Goal: Task Accomplishment & Management: Manage account settings

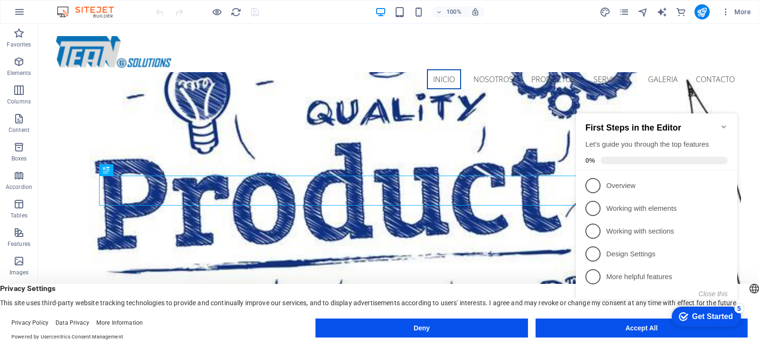
click at [723, 123] on icon "Minimize checklist" at bounding box center [724, 127] width 8 height 8
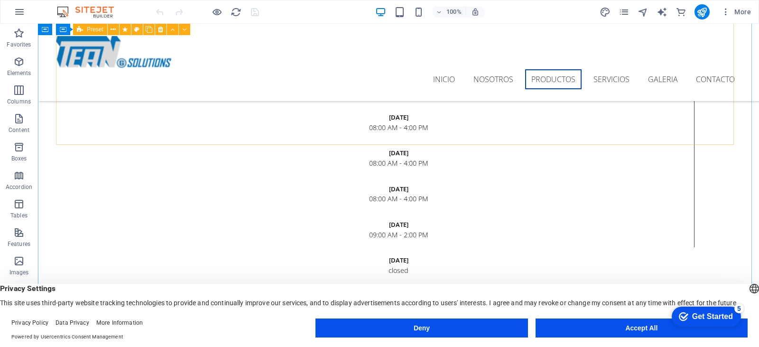
scroll to position [1470, 0]
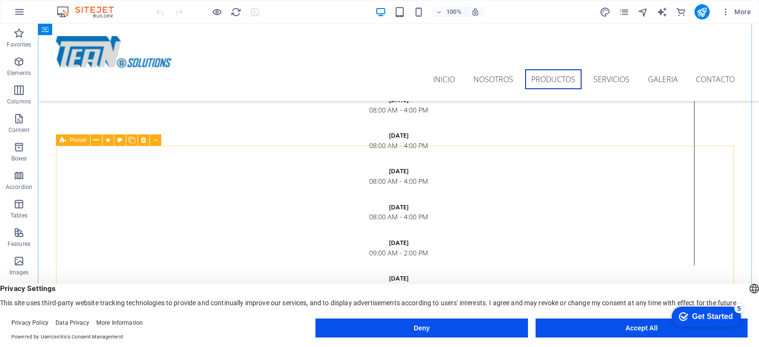
click at [143, 141] on icon at bounding box center [143, 140] width 5 height 10
click at [60, 141] on icon at bounding box center [63, 139] width 6 height 11
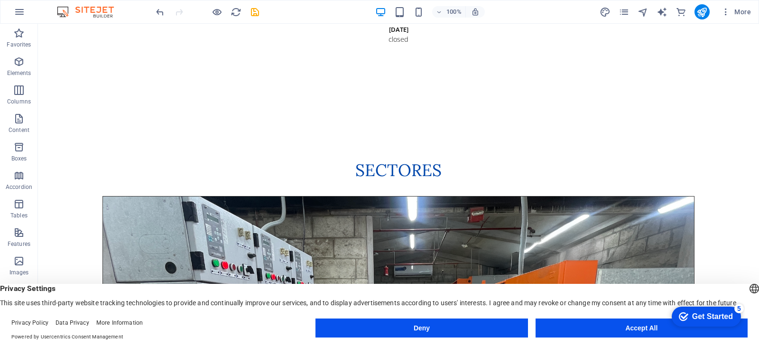
scroll to position [1802, 0]
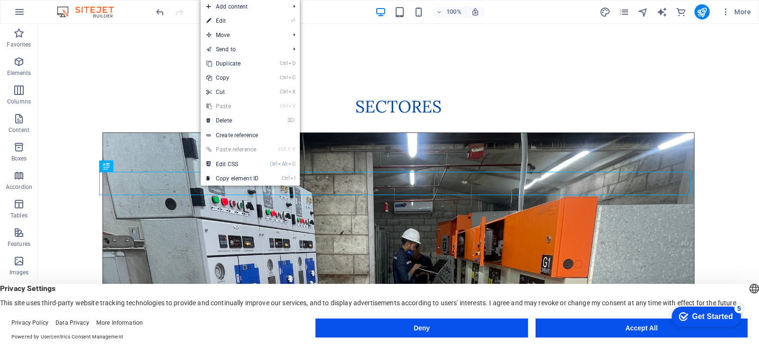
click at [259, 114] on link "⌦ Delete" at bounding box center [233, 120] width 64 height 14
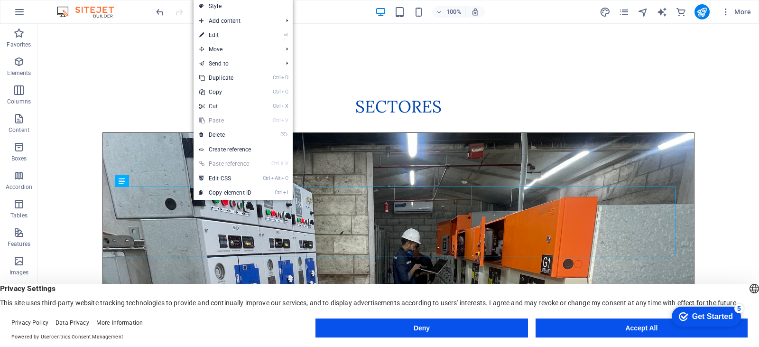
click at [239, 134] on link "⌦ Delete" at bounding box center [226, 135] width 64 height 14
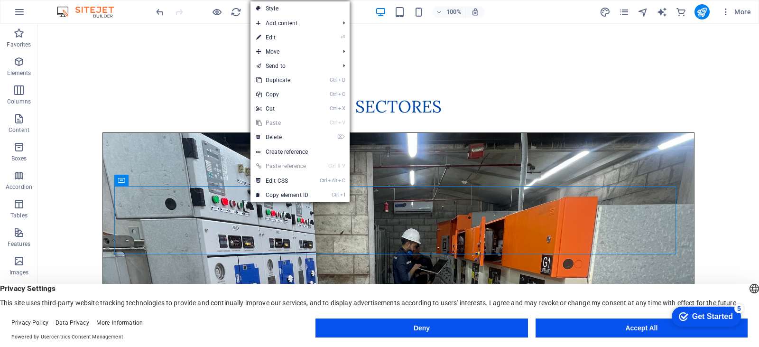
drag, startPoint x: 295, startPoint y: 139, endPoint x: 254, endPoint y: 116, distance: 46.8
click at [295, 139] on link "⌦ Delete" at bounding box center [282, 137] width 64 height 14
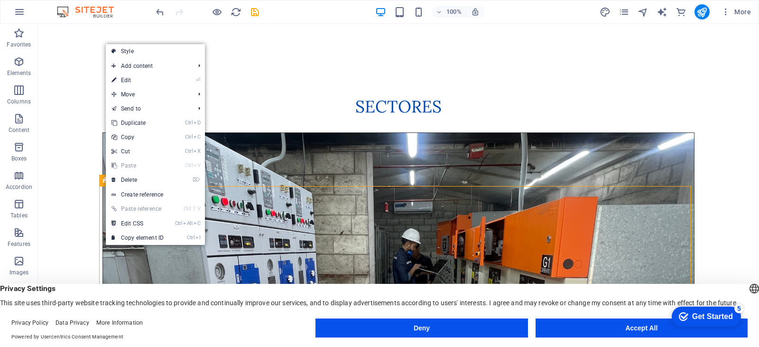
click at [151, 179] on link "⌦ Delete" at bounding box center [138, 180] width 64 height 14
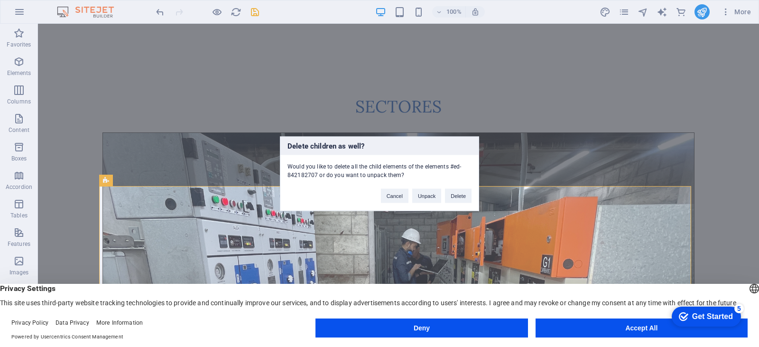
click at [451, 196] on button "Delete" at bounding box center [458, 195] width 27 height 14
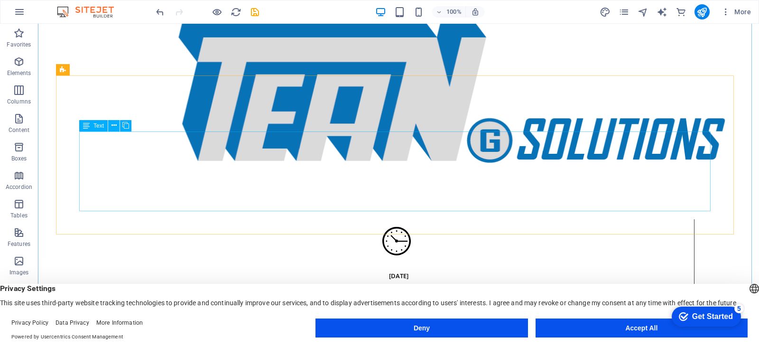
scroll to position [1281, 0]
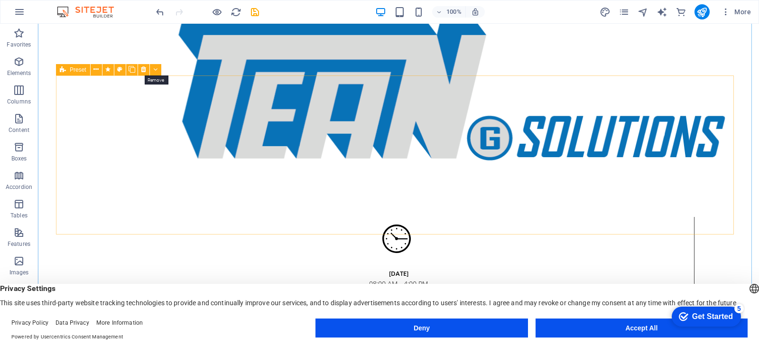
click at [139, 69] on button at bounding box center [143, 69] width 11 height 11
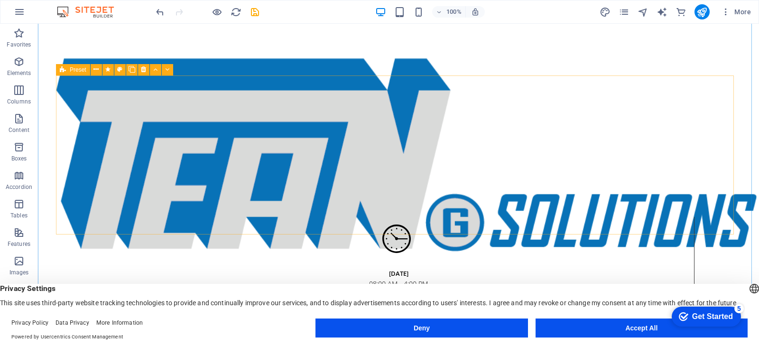
click at [146, 70] on icon at bounding box center [143, 70] width 5 height 10
click at [145, 68] on icon at bounding box center [143, 70] width 5 height 10
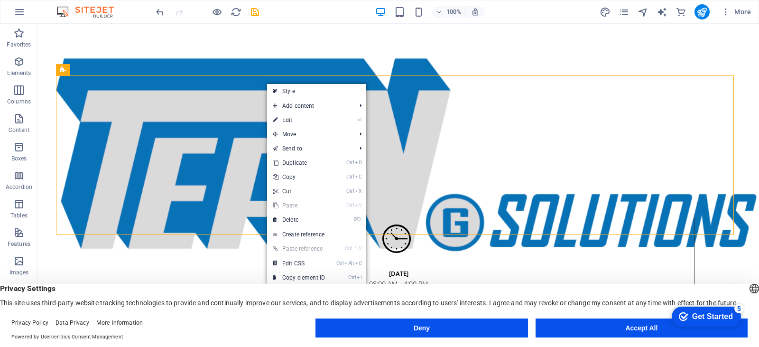
click at [313, 215] on link "⌦ Delete" at bounding box center [299, 219] width 64 height 14
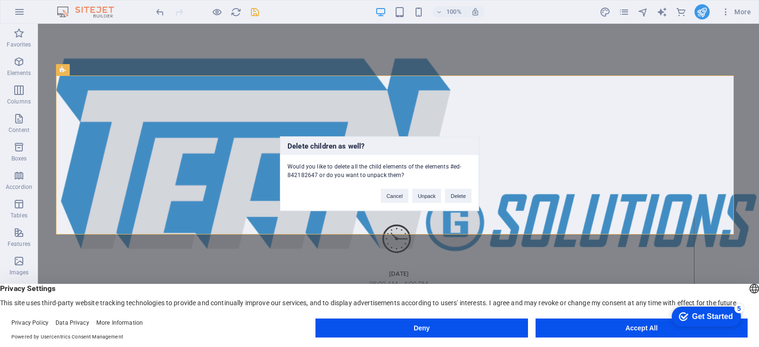
click at [463, 194] on button "Delete" at bounding box center [458, 195] width 27 height 14
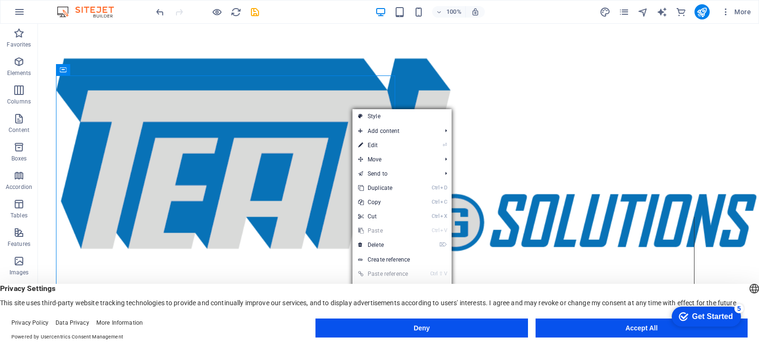
click at [384, 242] on link "⌦ Delete" at bounding box center [384, 245] width 64 height 14
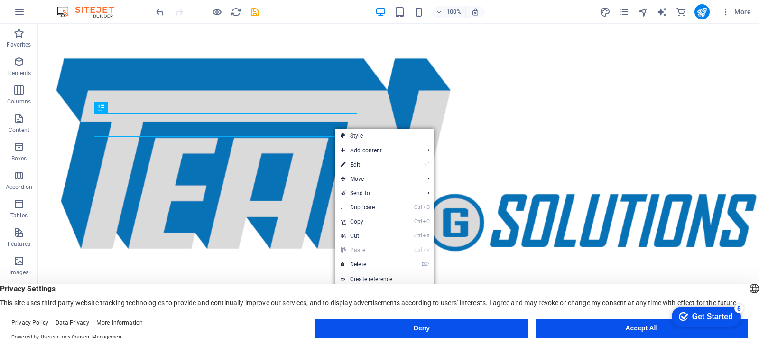
click at [381, 260] on link "⌦ Delete" at bounding box center [367, 264] width 64 height 14
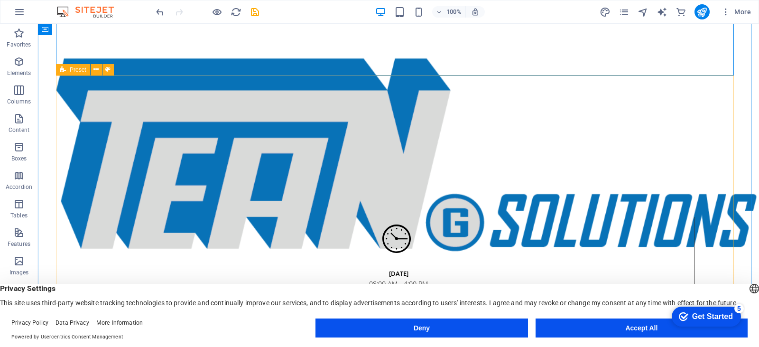
click at [97, 71] on icon at bounding box center [95, 70] width 5 height 10
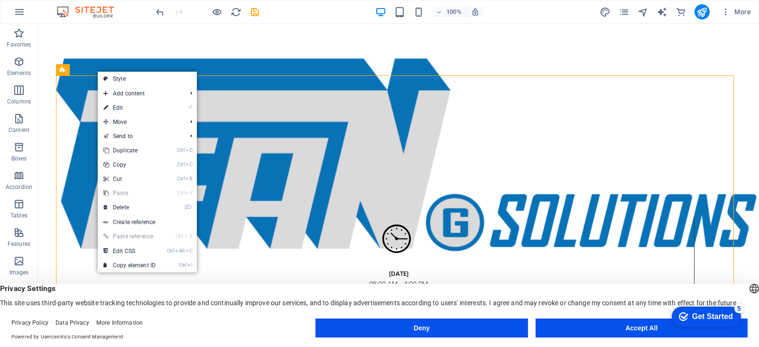
click at [134, 203] on link "⌦ Delete" at bounding box center [130, 207] width 64 height 14
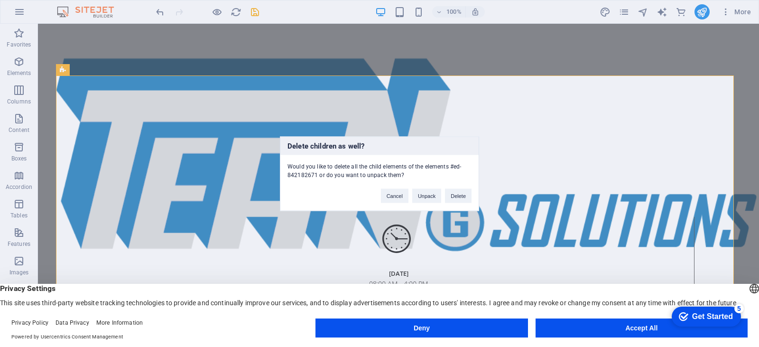
click at [462, 196] on button "Delete" at bounding box center [458, 195] width 27 height 14
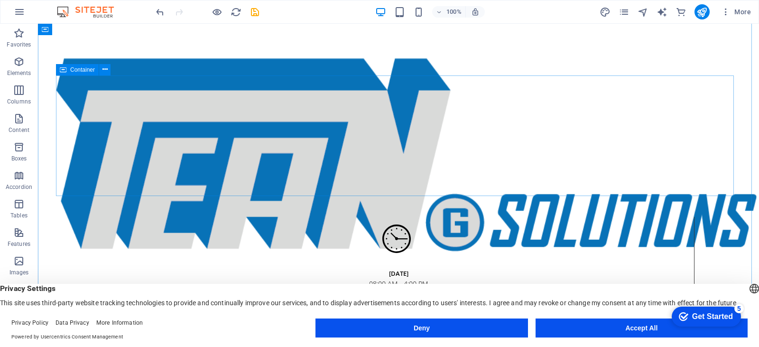
click at [108, 72] on button at bounding box center [104, 69] width 11 height 11
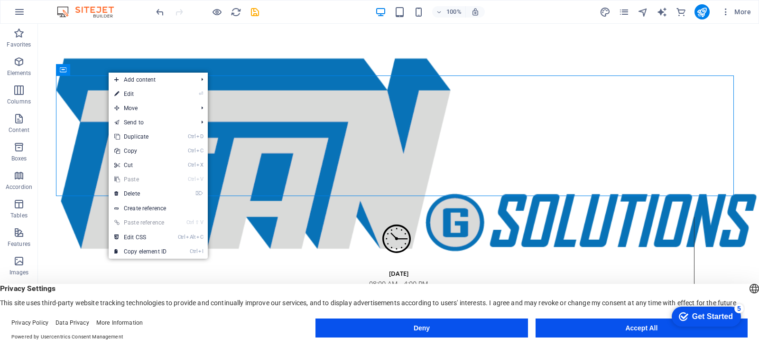
click at [159, 194] on link "⌦ Delete" at bounding box center [141, 193] width 64 height 14
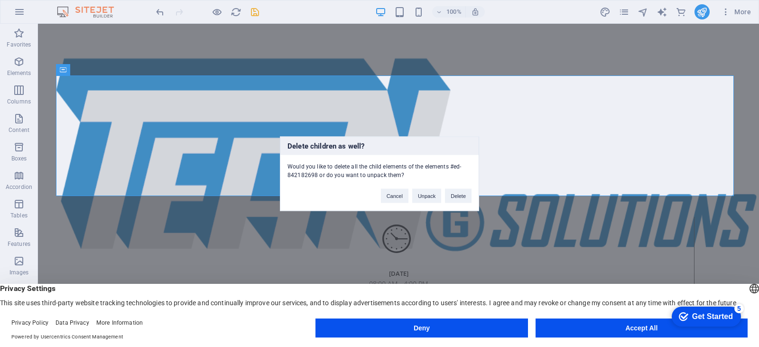
click at [462, 196] on button "Delete" at bounding box center [458, 195] width 27 height 14
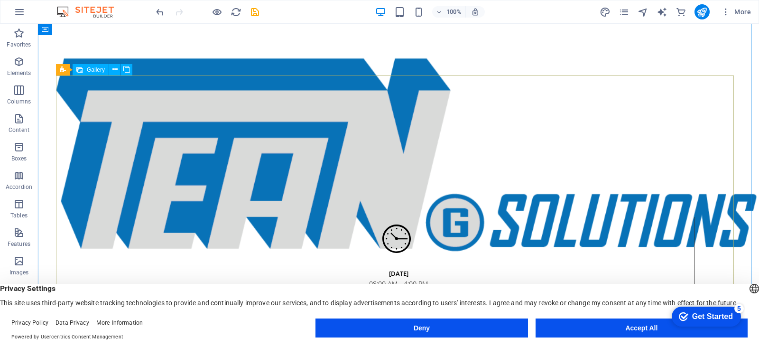
click at [114, 69] on icon at bounding box center [114, 70] width 5 height 10
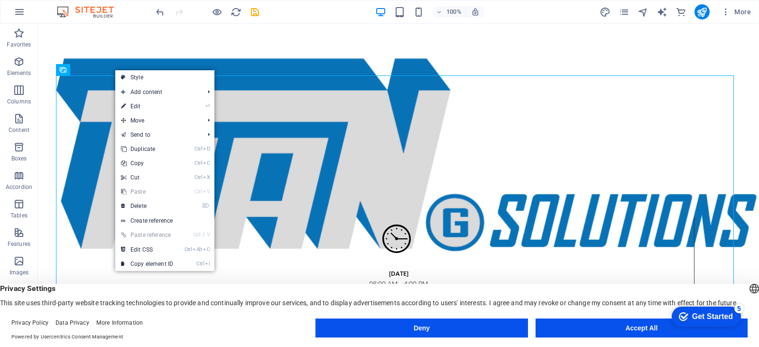
click at [158, 203] on link "⌦ Delete" at bounding box center [147, 206] width 64 height 14
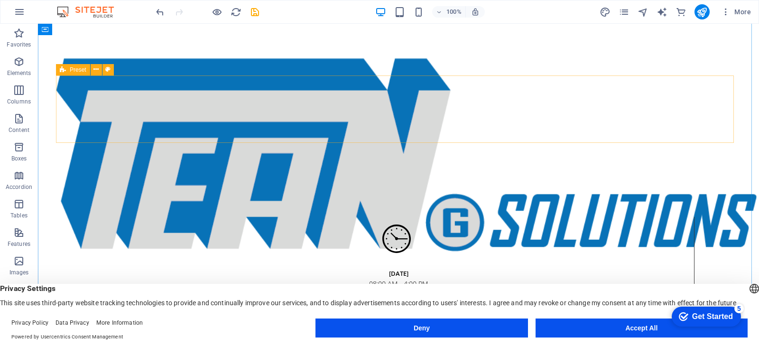
click at [95, 73] on icon at bounding box center [95, 70] width 5 height 10
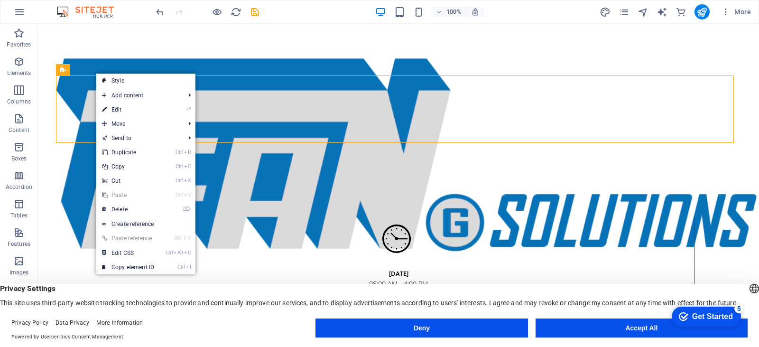
click at [126, 208] on link "⌦ Delete" at bounding box center [128, 209] width 64 height 14
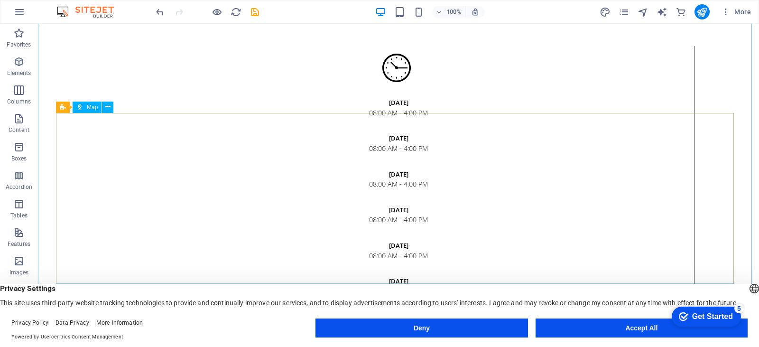
scroll to position [1565, 0]
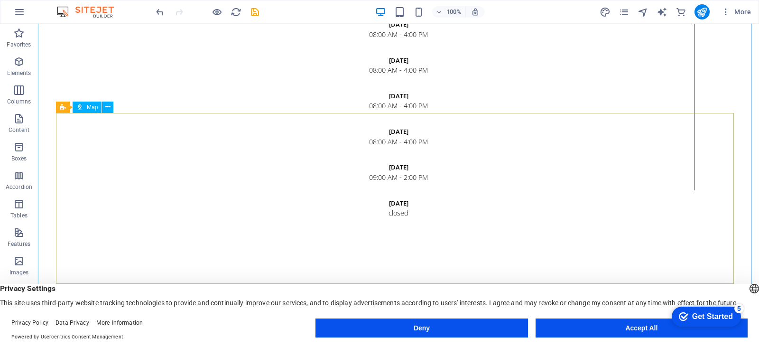
click at [109, 107] on icon at bounding box center [107, 107] width 5 height 10
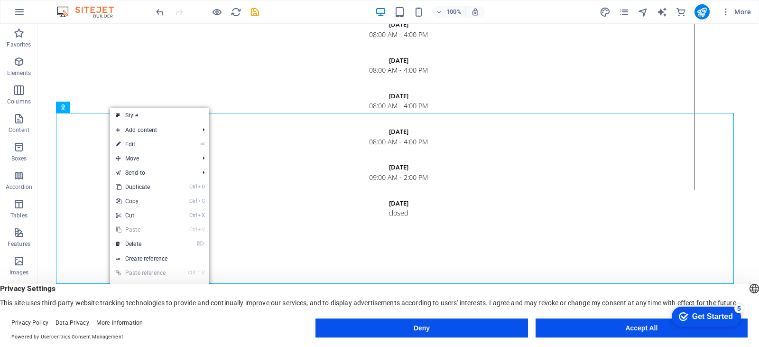
click at [139, 246] on link "⌦ Delete" at bounding box center [142, 244] width 64 height 14
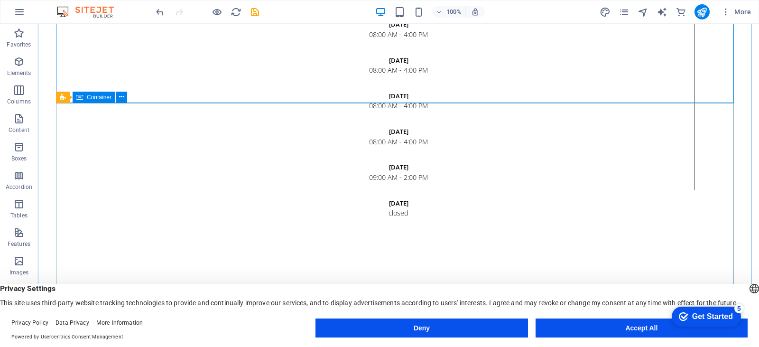
scroll to position [1608, 0]
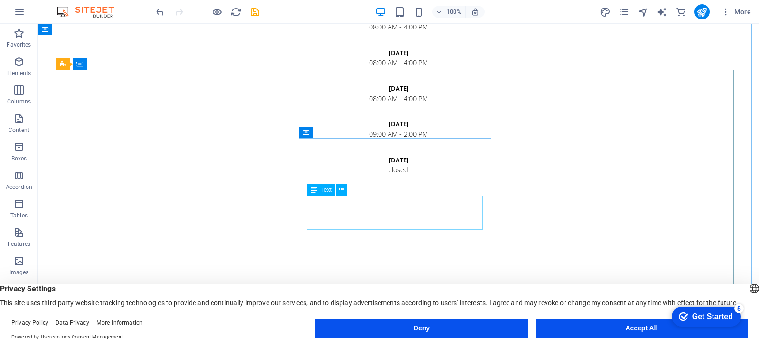
drag, startPoint x: 363, startPoint y: 210, endPoint x: 339, endPoint y: 212, distance: 24.8
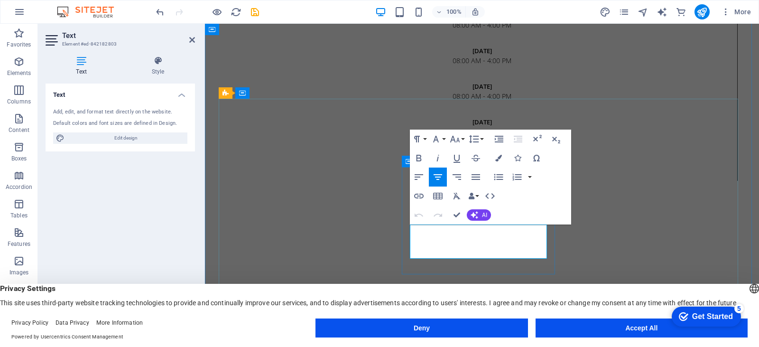
scroll to position [1655, 0]
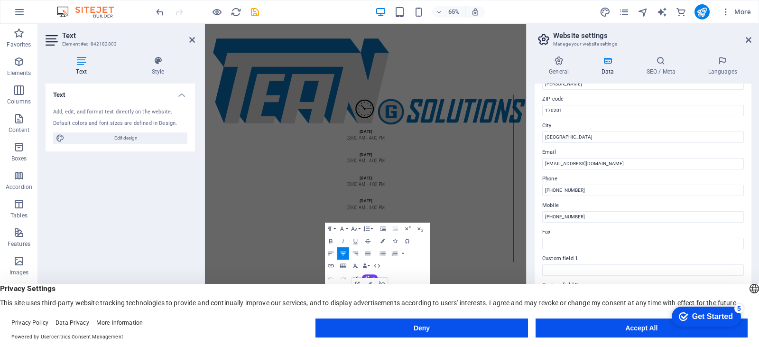
scroll to position [120, 0]
click at [554, 163] on input "[EMAIL_ADDRESS][DOMAIN_NAME]" at bounding box center [643, 166] width 202 height 11
type input "[EMAIL_ADDRESS][DOMAIN_NAME]"
click at [604, 331] on button "Accept All" at bounding box center [641, 327] width 212 height 19
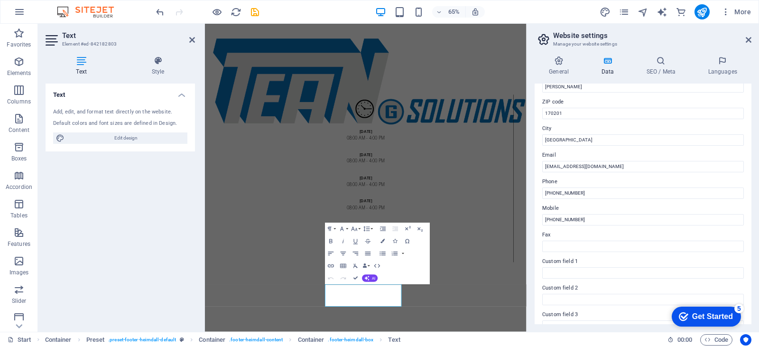
click at [138, 231] on div "Text Add, edit, and format text directly on the website. Default colors and fon…" at bounding box center [120, 203] width 149 height 240
click at [748, 39] on icon at bounding box center [749, 40] width 6 height 8
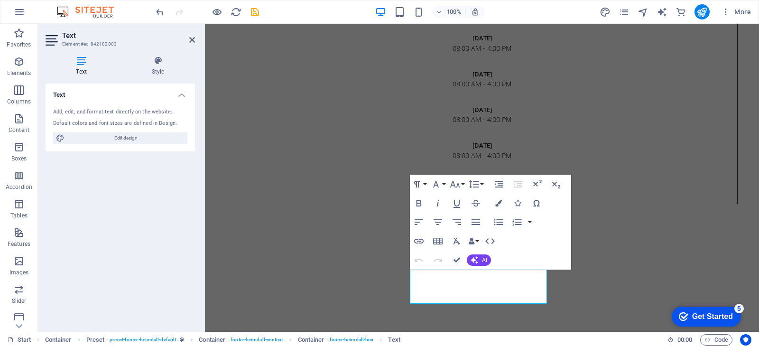
click at [102, 257] on div "Text Add, edit, and format text directly on the website. Default colors and fon…" at bounding box center [120, 203] width 149 height 240
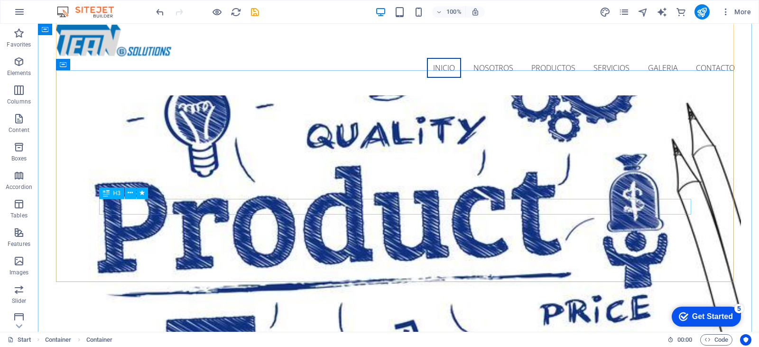
scroll to position [0, 0]
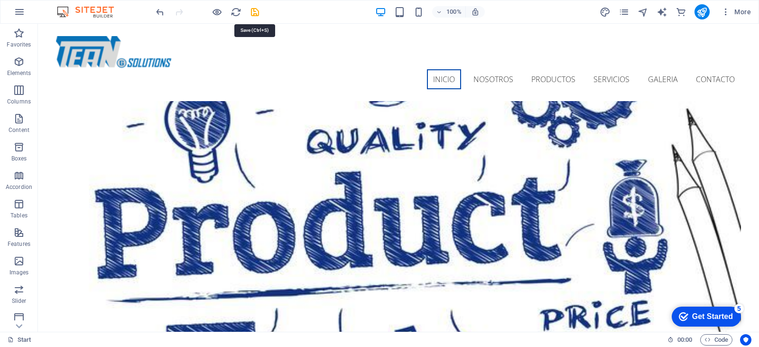
click at [254, 12] on icon "save" at bounding box center [254, 12] width 11 height 11
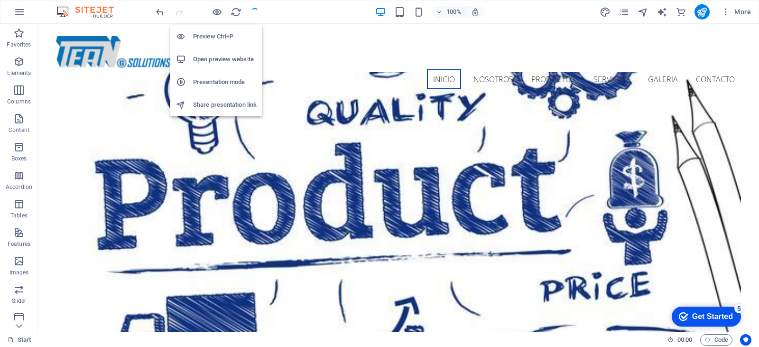
click at [214, 14] on icon "button" at bounding box center [217, 12] width 11 height 11
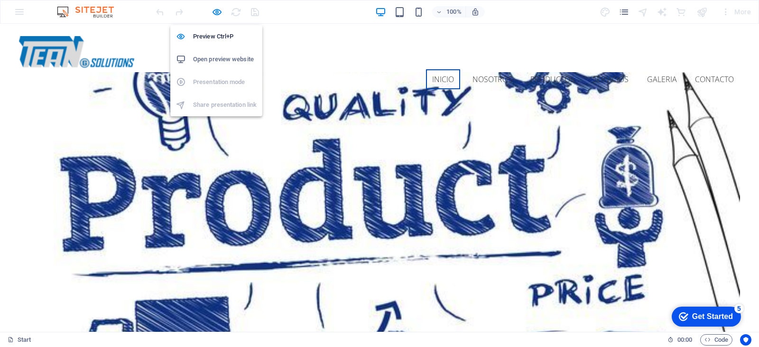
click at [211, 39] on h6 "Preview Ctrl+P" at bounding box center [225, 36] width 64 height 11
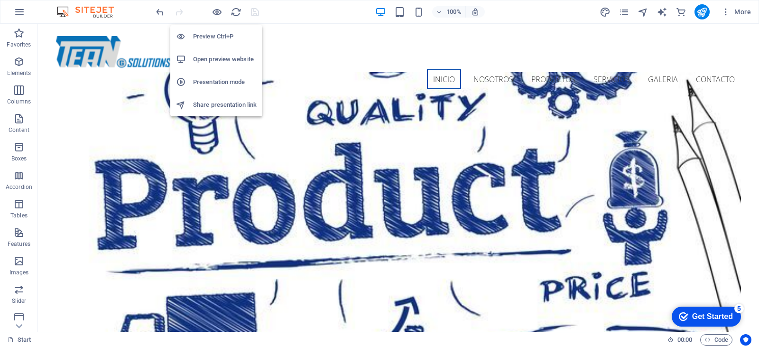
click at [218, 57] on h6 "Open preview website" at bounding box center [225, 59] width 64 height 11
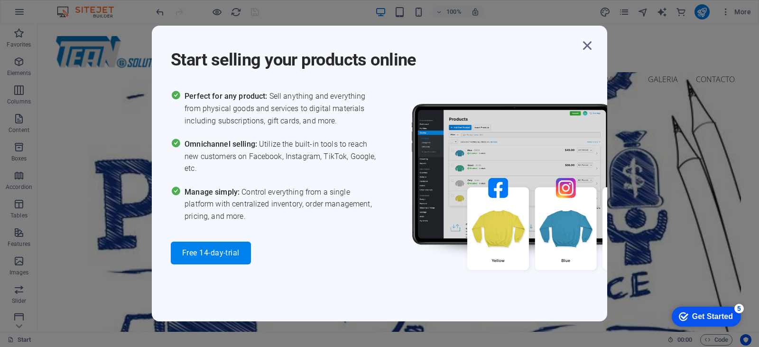
click at [587, 44] on icon "button" at bounding box center [587, 45] width 17 height 17
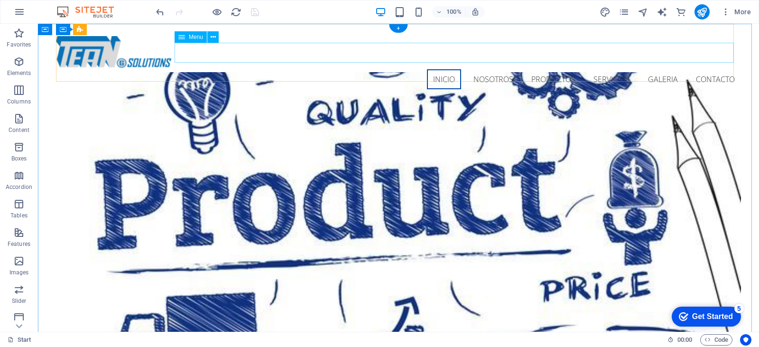
click at [471, 69] on nav "INICIO NOSOTROS PRODUCTOS SERVICIOS GALERIA CONTACTO" at bounding box center [398, 79] width 685 height 20
click at [491, 69] on nav "INICIO NOSOTROS PRODUCTOS SERVICIOS GALERIA CONTACTO" at bounding box center [398, 79] width 685 height 20
click at [562, 69] on nav "INICIO NOSOTROS PRODUCTOS SERVICIOS GALERIA CONTACTO" at bounding box center [398, 79] width 685 height 20
drag, startPoint x: 604, startPoint y: 49, endPoint x: 656, endPoint y: 52, distance: 51.8
click at [605, 69] on nav "INICIO NOSOTROS PRODUCTOS SERVICIOS GALERIA CONTACTO" at bounding box center [398, 79] width 685 height 20
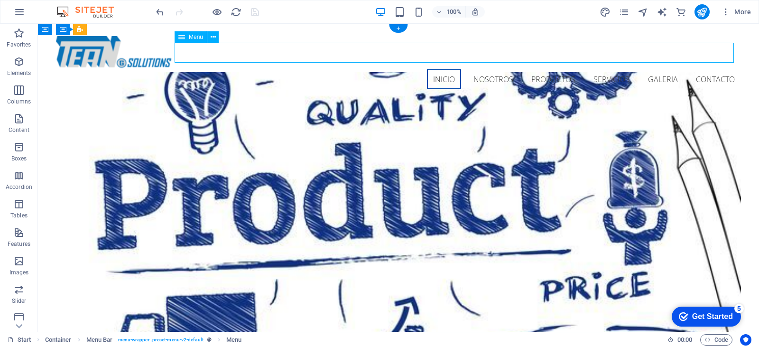
drag, startPoint x: 657, startPoint y: 51, endPoint x: 718, endPoint y: 53, distance: 60.7
click at [659, 69] on nav "INICIO NOSOTROS PRODUCTOS SERVICIOS GALERIA CONTACTO" at bounding box center [398, 79] width 685 height 20
click at [726, 69] on nav "INICIO NOSOTROS PRODUCTOS SERVICIOS GALERIA CONTACTO" at bounding box center [398, 79] width 685 height 20
click at [715, 69] on nav "INICIO NOSOTROS PRODUCTOS SERVICIOS GALERIA CONTACTO" at bounding box center [398, 79] width 685 height 20
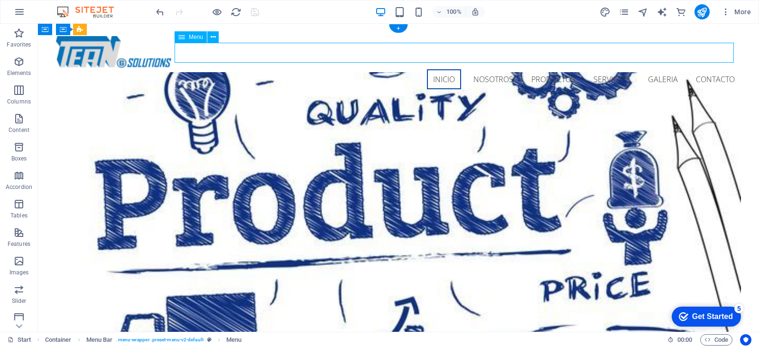
select select
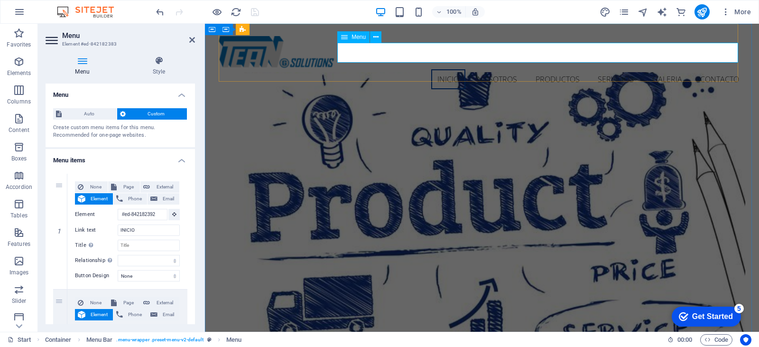
click at [484, 69] on nav "INICIO NOSOTROS PRODUCTOS SERVICIOS GALERIA CONTACTO" at bounding box center [482, 79] width 526 height 20
click at [487, 69] on nav "INICIO NOSOTROS PRODUCTOS SERVICIOS GALERIA CONTACTO" at bounding box center [482, 79] width 526 height 20
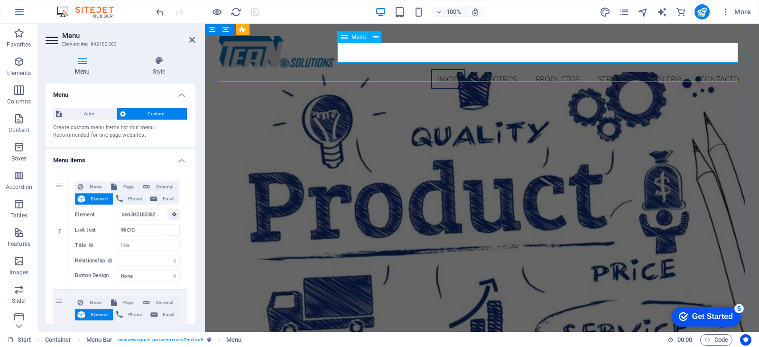
click at [487, 69] on nav "INICIO NOSOTROS PRODUCTOS SERVICIOS GALERIA CONTACTO" at bounding box center [482, 79] width 526 height 20
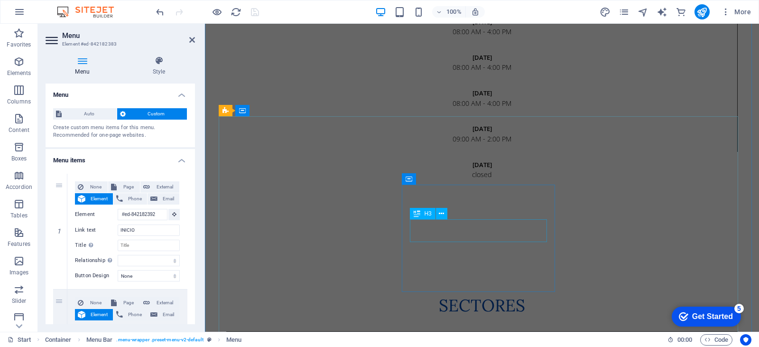
scroll to position [1655, 0]
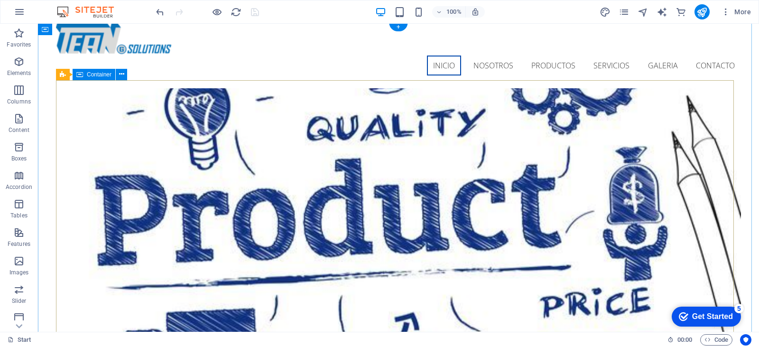
scroll to position [0, 0]
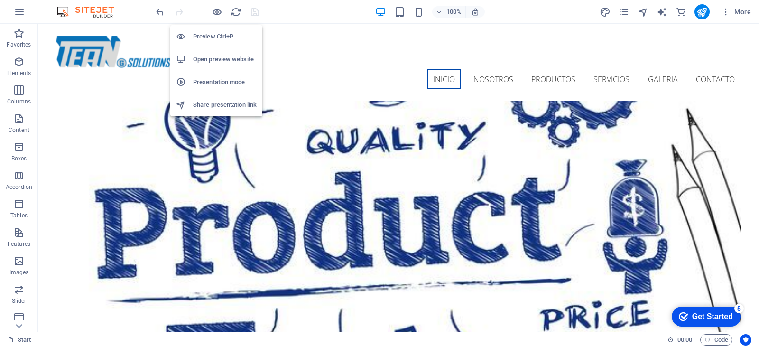
click at [218, 12] on icon "button" at bounding box center [217, 12] width 11 height 11
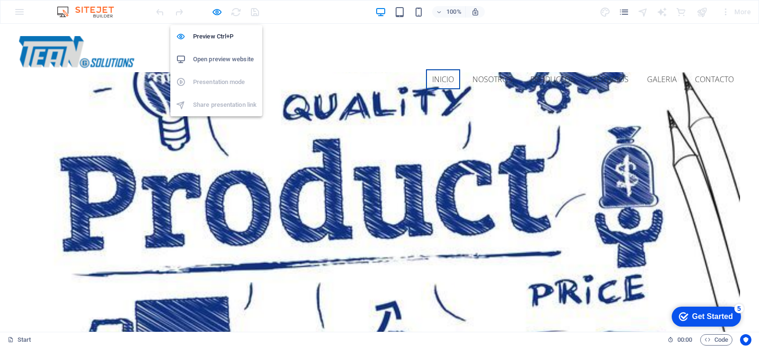
click at [217, 10] on icon "button" at bounding box center [217, 12] width 11 height 11
